Goal: Task Accomplishment & Management: Use online tool/utility

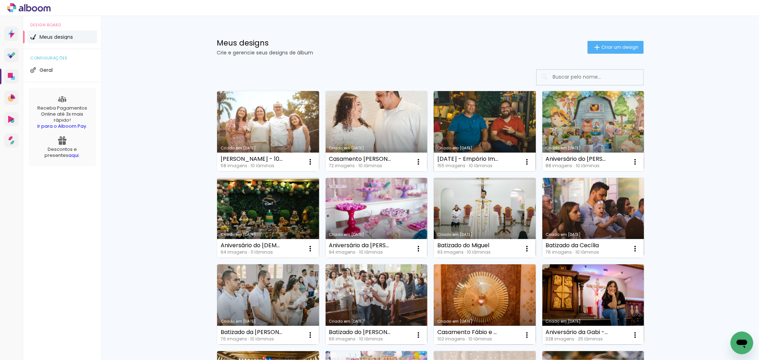
click at [471, 127] on link "Criado em [DATE]" at bounding box center [485, 131] width 102 height 80
